Goal: Task Accomplishment & Management: Use online tool/utility

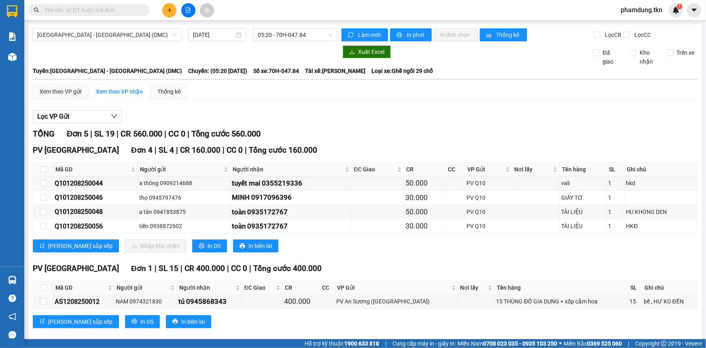
click at [39, 169] on th at bounding box center [43, 169] width 20 height 13
click at [44, 168] on input "checkbox" at bounding box center [43, 169] width 6 height 6
checkbox input "true"
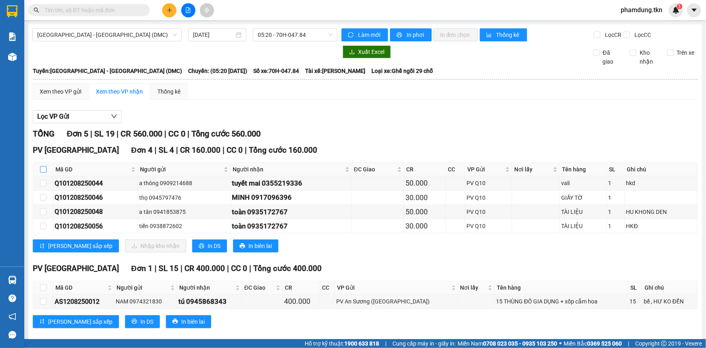
checkbox input "true"
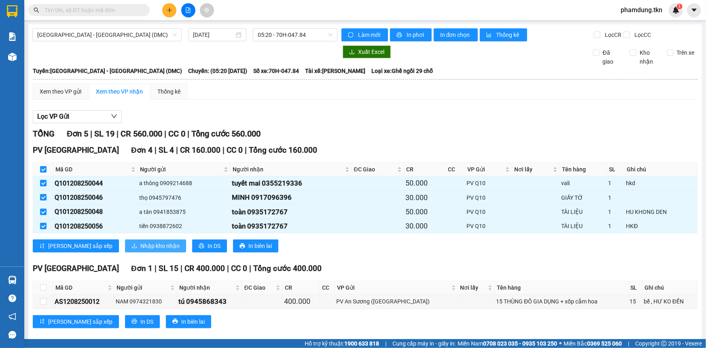
click at [140, 243] on span "Nhập kho nhận" at bounding box center [159, 245] width 39 height 9
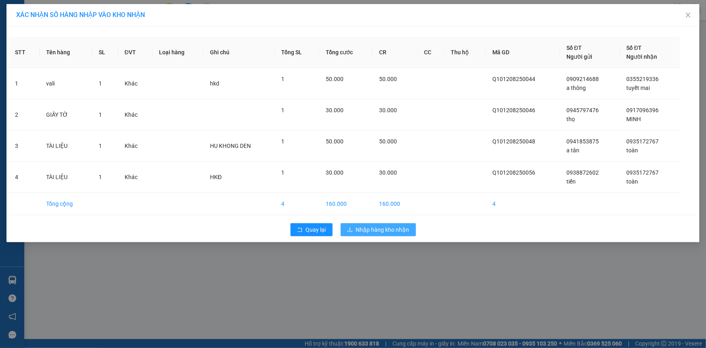
click at [378, 227] on span "Nhập hàng kho nhận" at bounding box center [382, 229] width 53 height 9
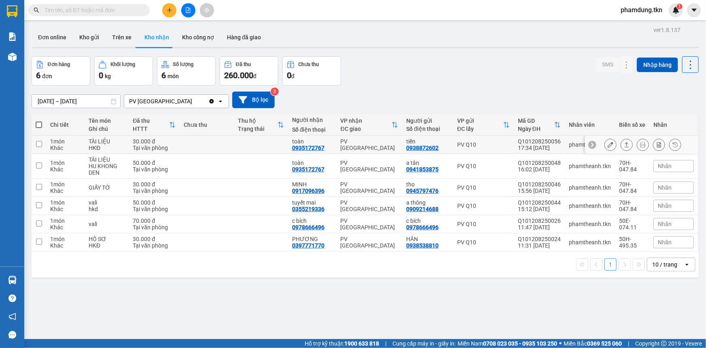
click at [38, 143] on input "checkbox" at bounding box center [39, 144] width 6 height 6
checkbox input "true"
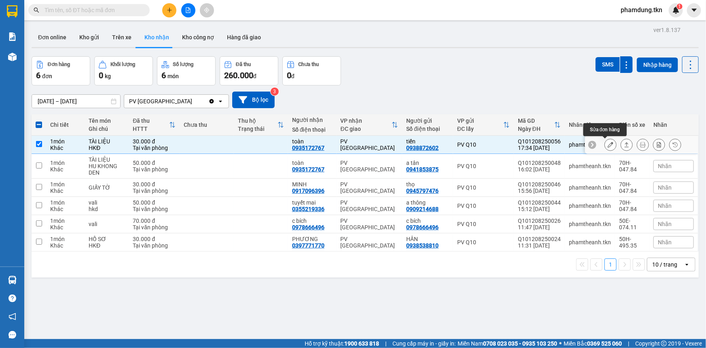
click at [610, 145] on button at bounding box center [610, 145] width 11 height 14
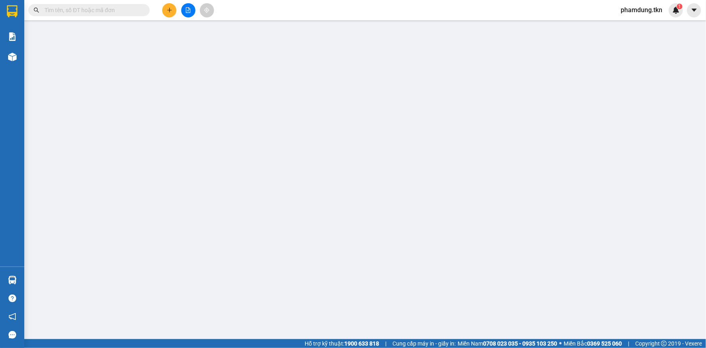
type input "0938872602"
type input "tiến"
type input "0935172767"
type input "toàn"
type input "30.000"
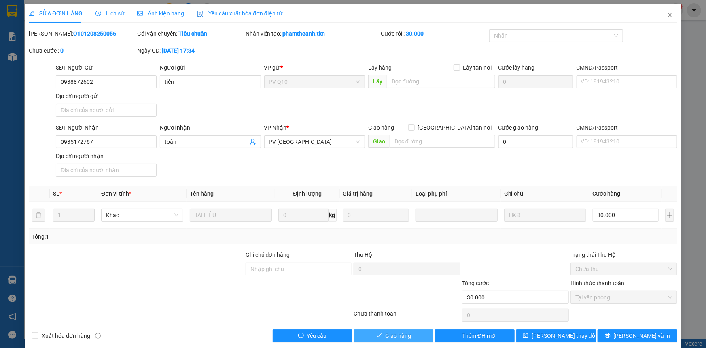
click at [368, 334] on button "Giao hàng" at bounding box center [394, 335] width 80 height 13
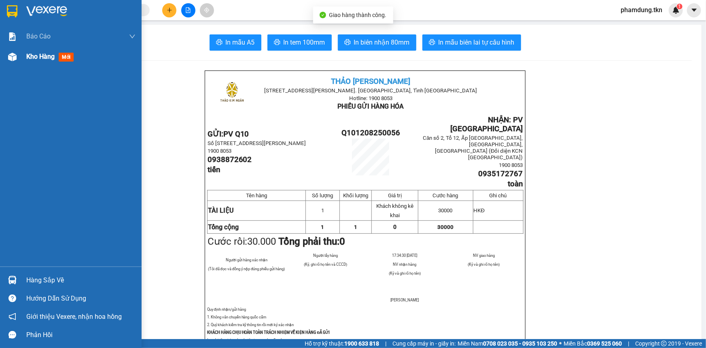
click at [53, 57] on span "Kho hàng" at bounding box center [40, 57] width 28 height 8
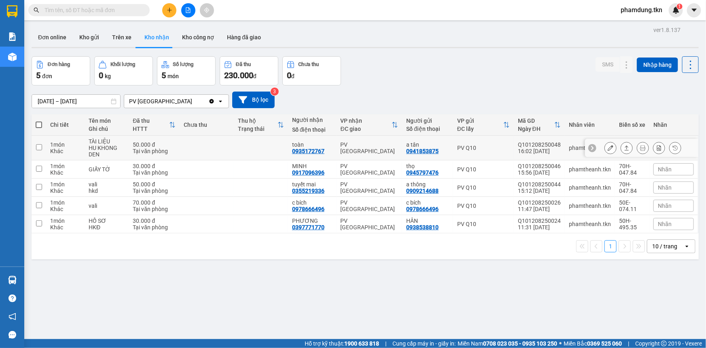
click at [38, 146] on input "checkbox" at bounding box center [39, 147] width 6 height 6
checkbox input "true"
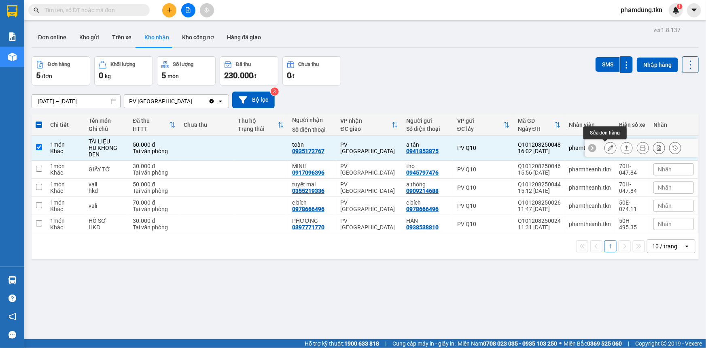
click at [608, 149] on icon at bounding box center [611, 148] width 6 height 6
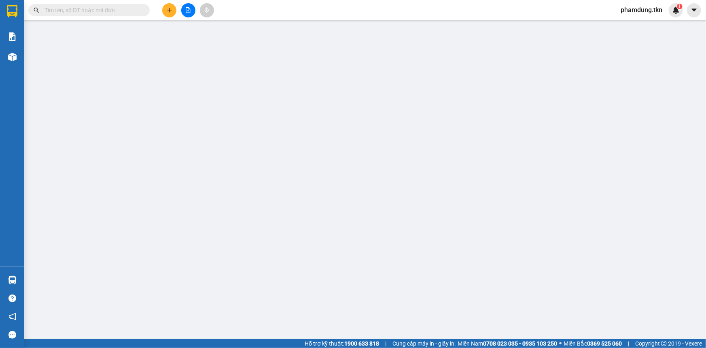
type input "0941853875"
type input "a tân"
type input "0935172767"
type input "toàn"
type input "50.000"
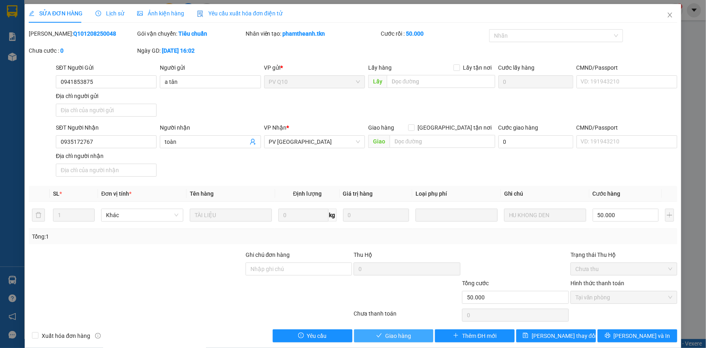
click at [395, 331] on span "Giao hàng" at bounding box center [398, 335] width 26 height 9
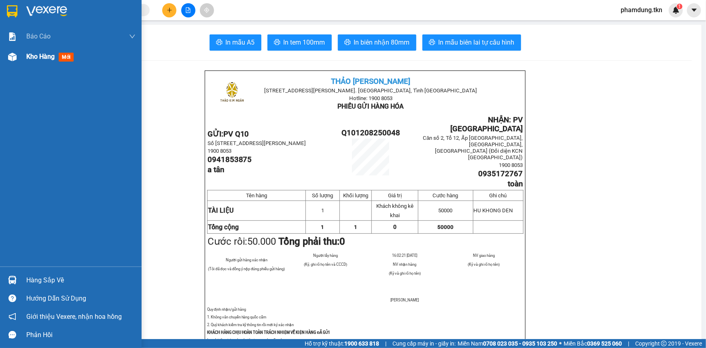
click at [47, 57] on span "Kho hàng" at bounding box center [40, 57] width 28 height 8
